Goal: Navigation & Orientation: Find specific page/section

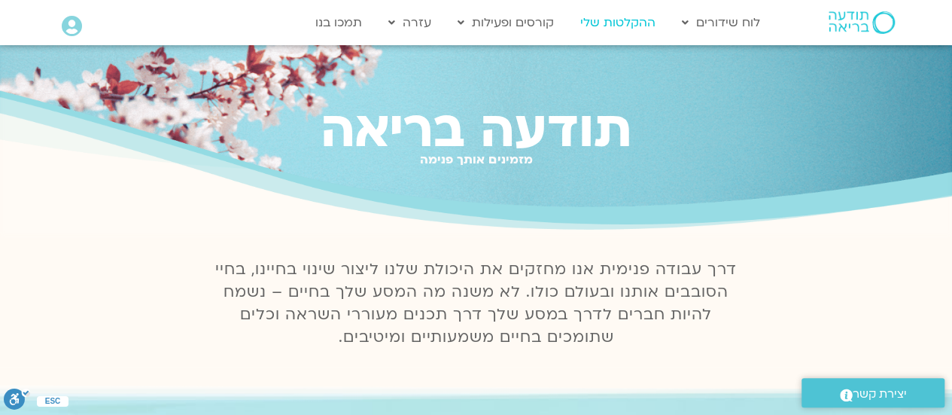
click at [609, 25] on link "ההקלטות שלי" at bounding box center [618, 22] width 90 height 29
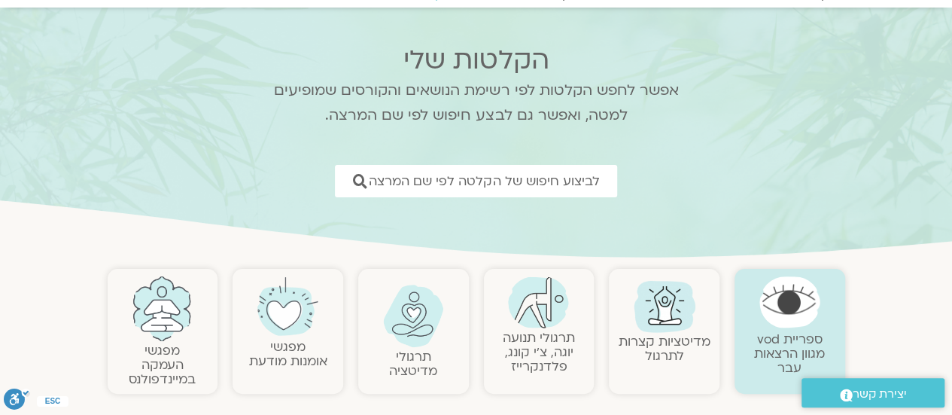
scroll to position [226, 0]
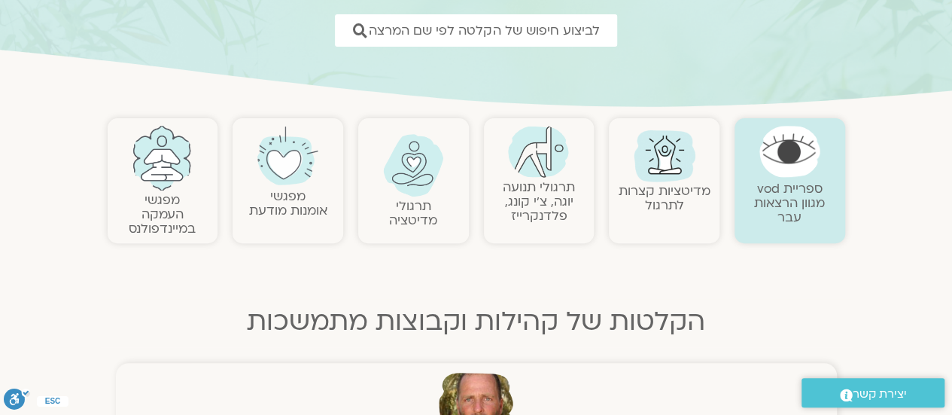
click at [532, 196] on link "תרגולי תנועה יוגה, צ׳י קונג, פלדנקרייז" at bounding box center [539, 201] width 72 height 46
click at [535, 195] on link "תרגולי תנועה יוגה, צ׳י קונג, פלדנקרייז" at bounding box center [539, 201] width 72 height 46
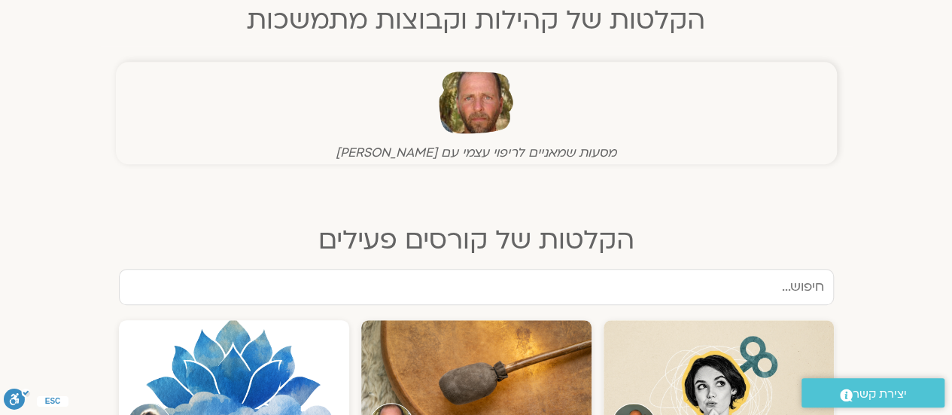
scroll to position [753, 0]
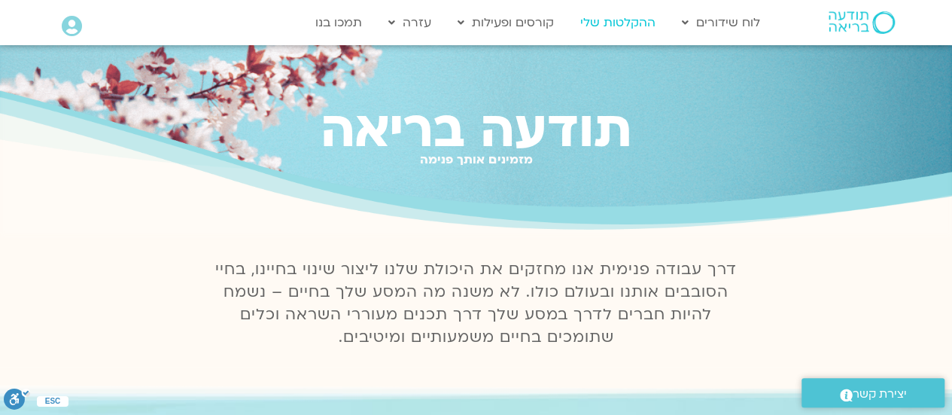
click at [650, 22] on link "ההקלטות שלי" at bounding box center [618, 22] width 90 height 29
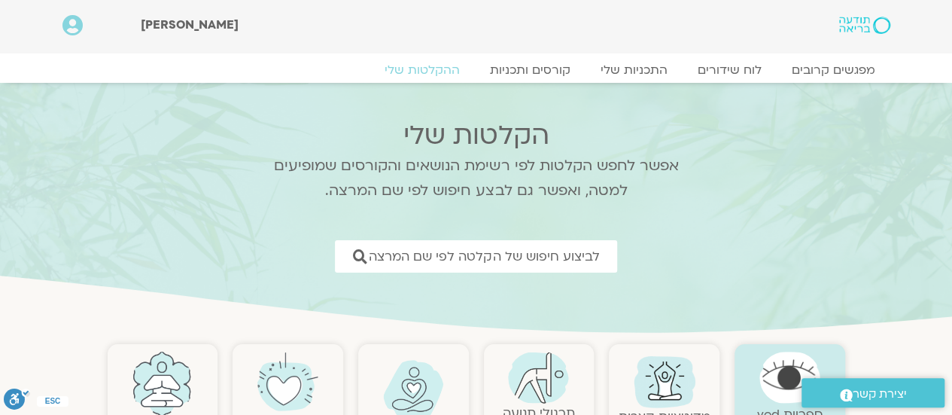
scroll to position [151, 0]
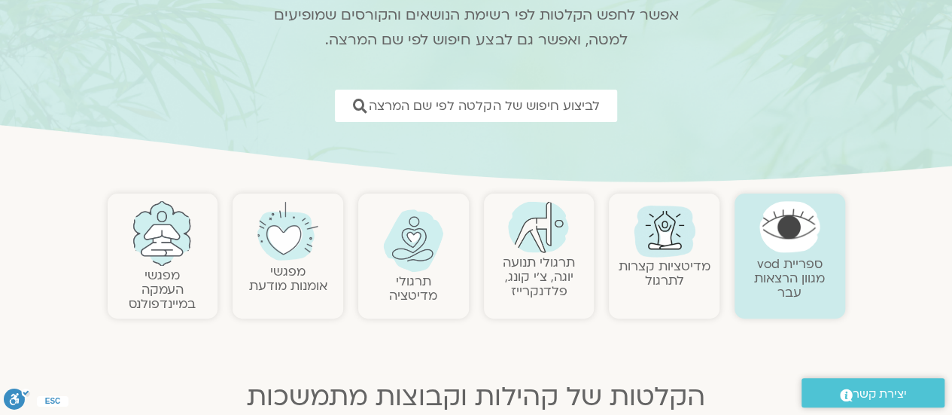
click at [656, 258] on link "מדיטציות קצרות לתרגול" at bounding box center [665, 273] width 92 height 32
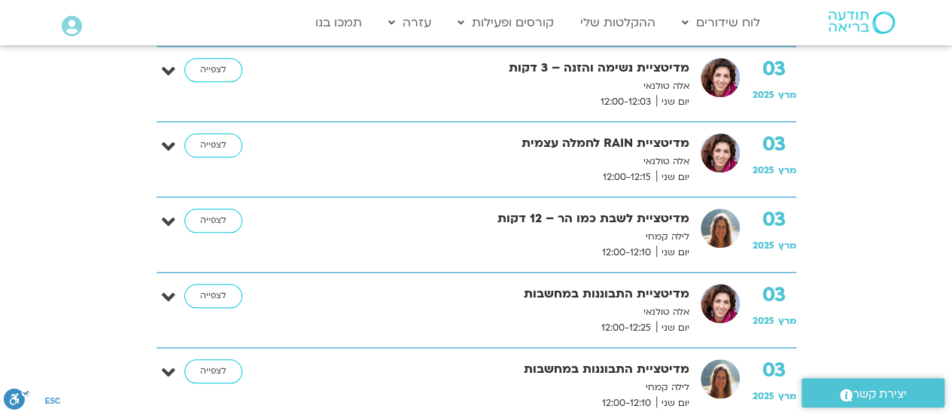
scroll to position [828, 0]
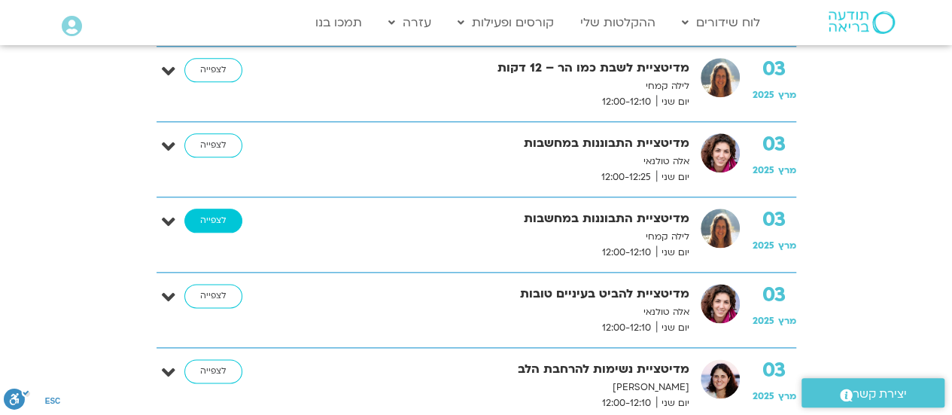
click at [205, 213] on link "לצפייה" at bounding box center [213, 220] width 58 height 24
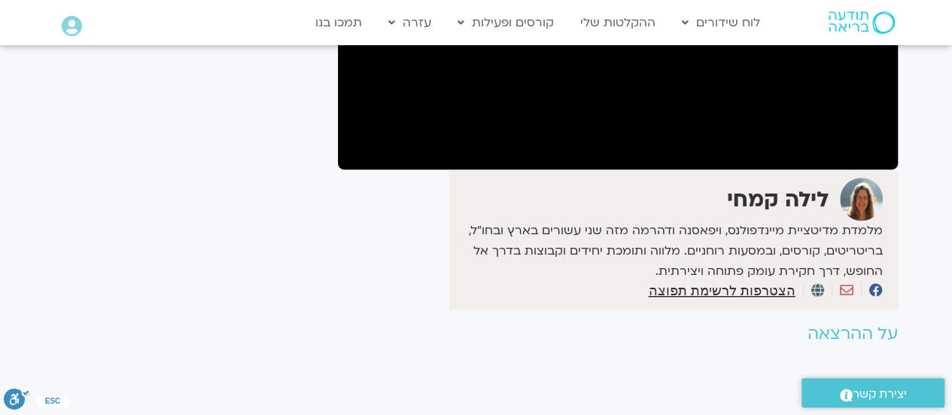
scroll to position [376, 0]
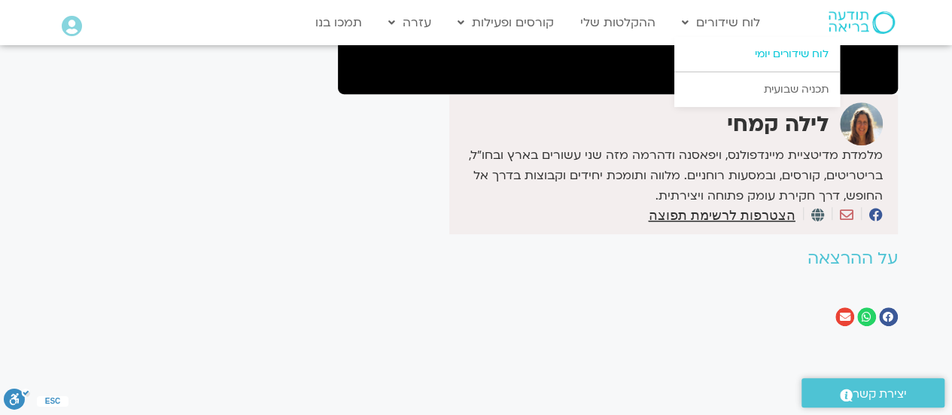
click at [778, 47] on link "לוח שידורים יומי" at bounding box center [757, 54] width 166 height 35
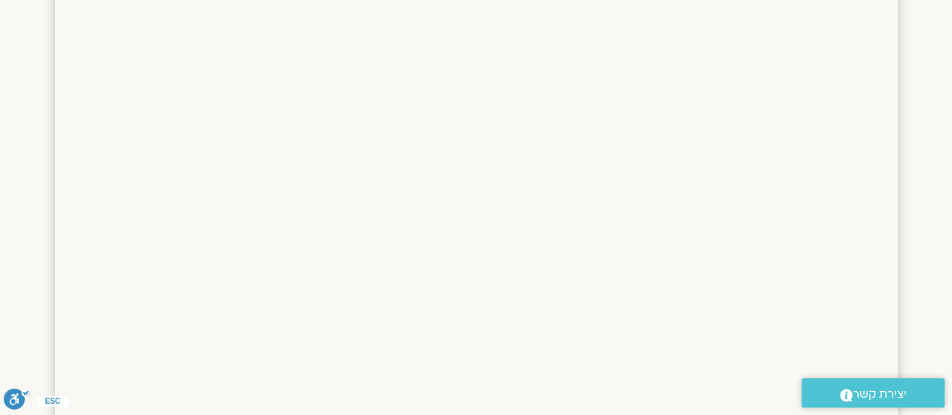
scroll to position [735, 0]
